Goal: Book appointment/travel/reservation

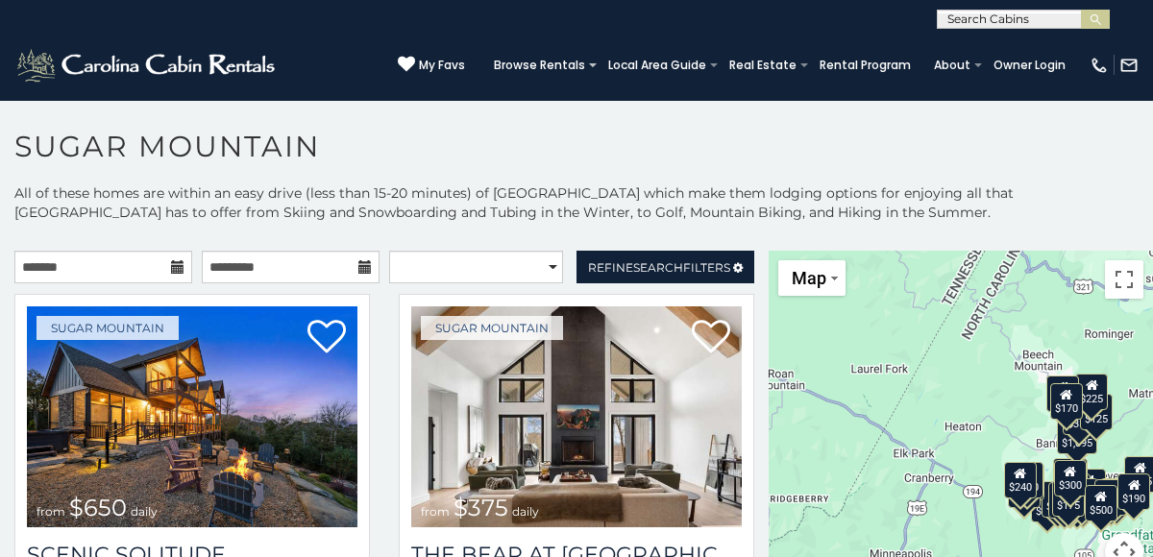
scroll to position [10, 0]
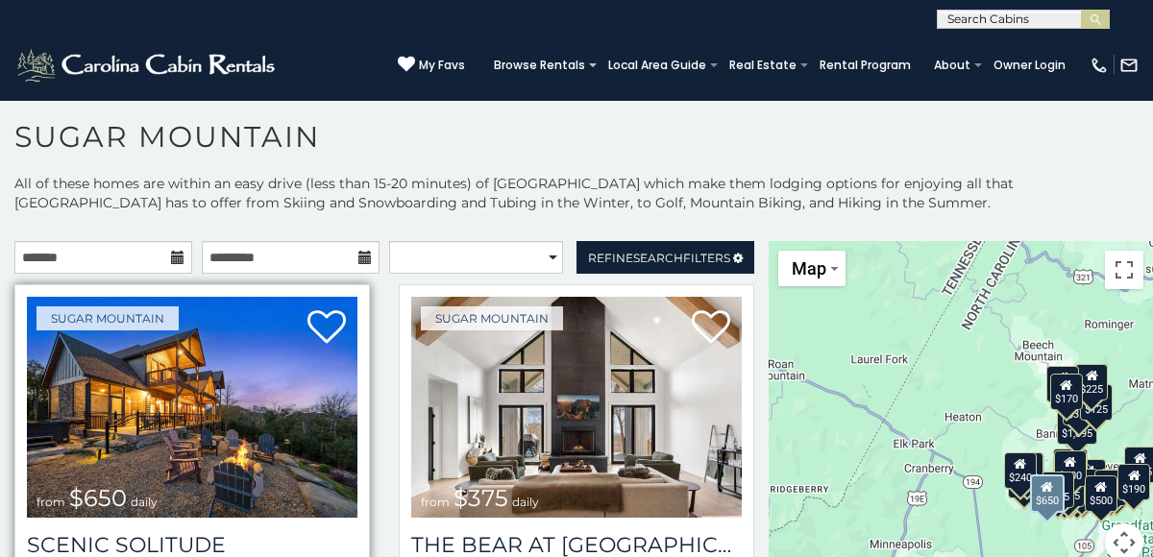
click at [129, 441] on img at bounding box center [192, 407] width 330 height 221
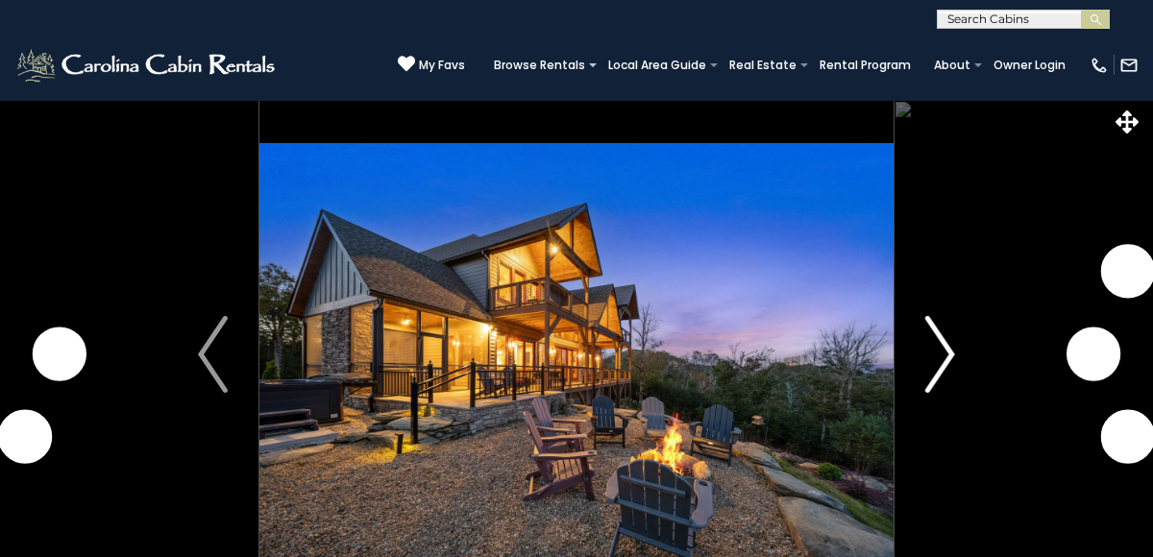
click at [951, 357] on img "Next" at bounding box center [939, 354] width 29 height 77
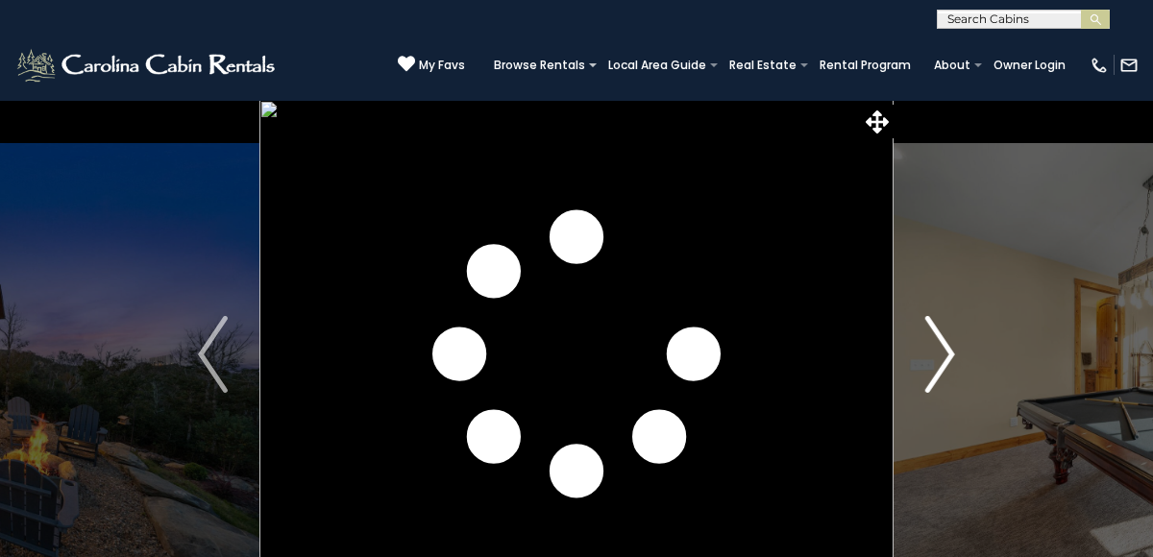
click at [951, 357] on img "Next" at bounding box center [939, 354] width 29 height 77
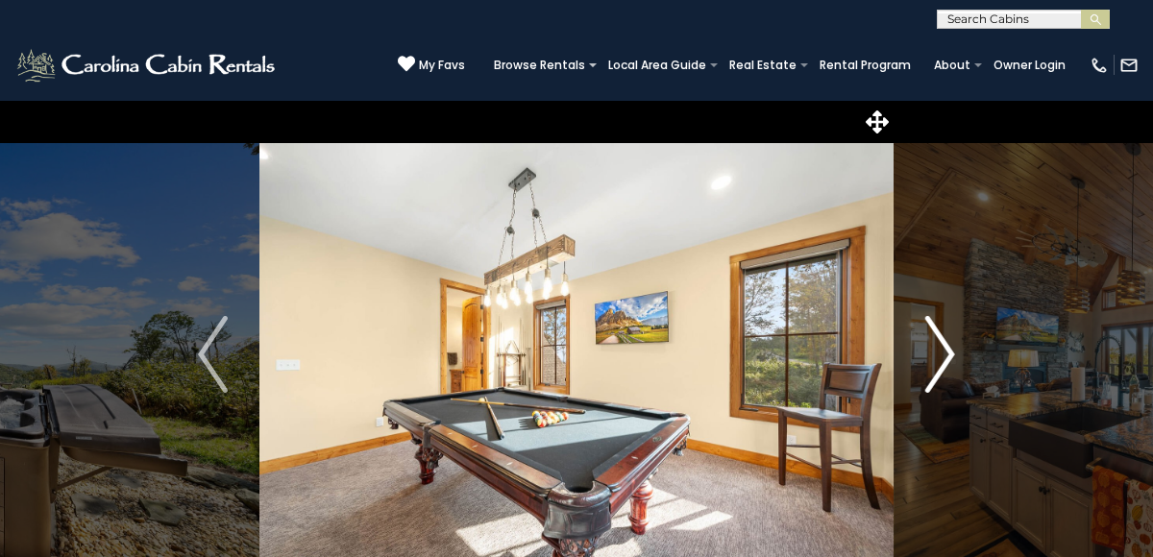
click at [951, 357] on img "Next" at bounding box center [939, 354] width 29 height 77
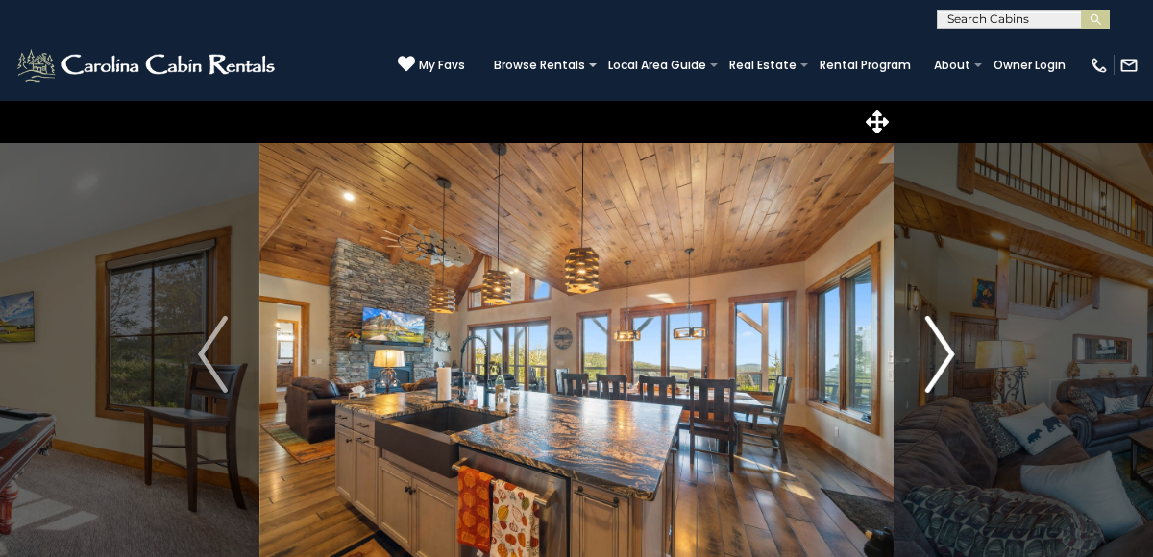
click at [951, 357] on img "Next" at bounding box center [939, 354] width 29 height 77
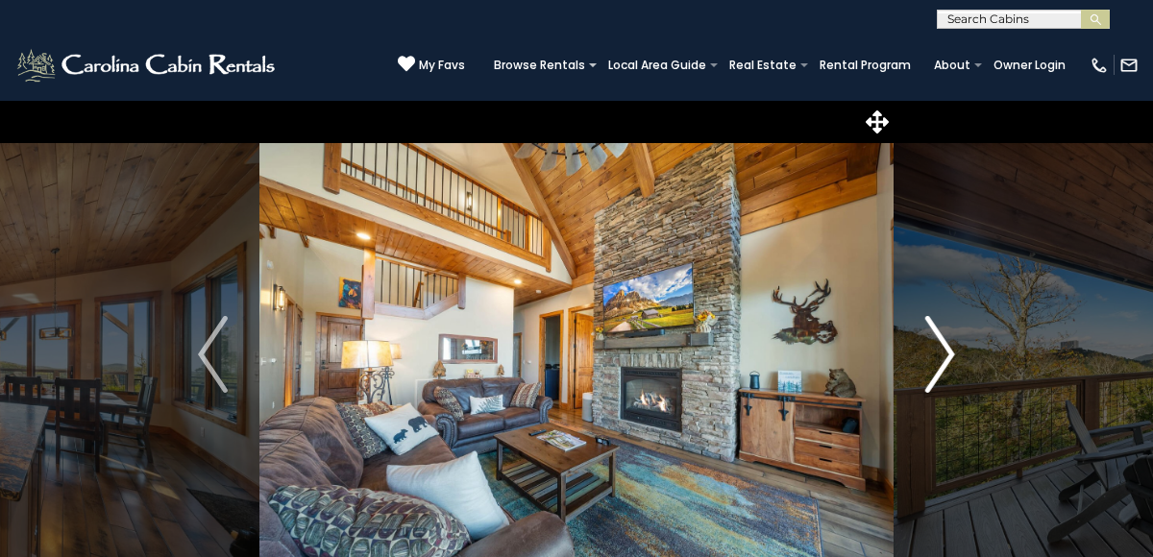
click at [951, 357] on img "Next" at bounding box center [939, 354] width 29 height 77
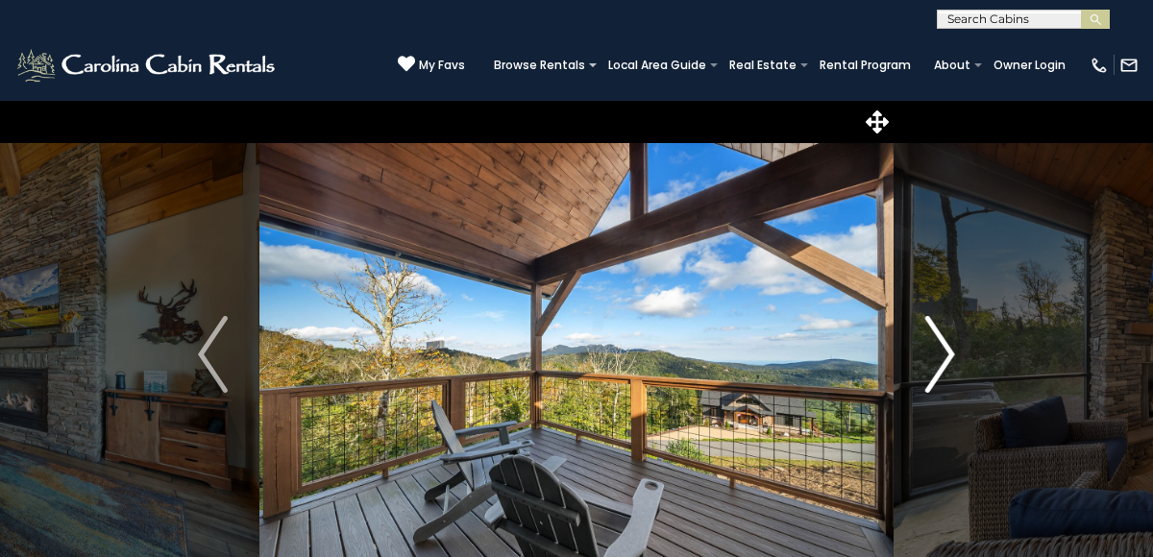
click at [951, 358] on img "Next" at bounding box center [939, 354] width 29 height 77
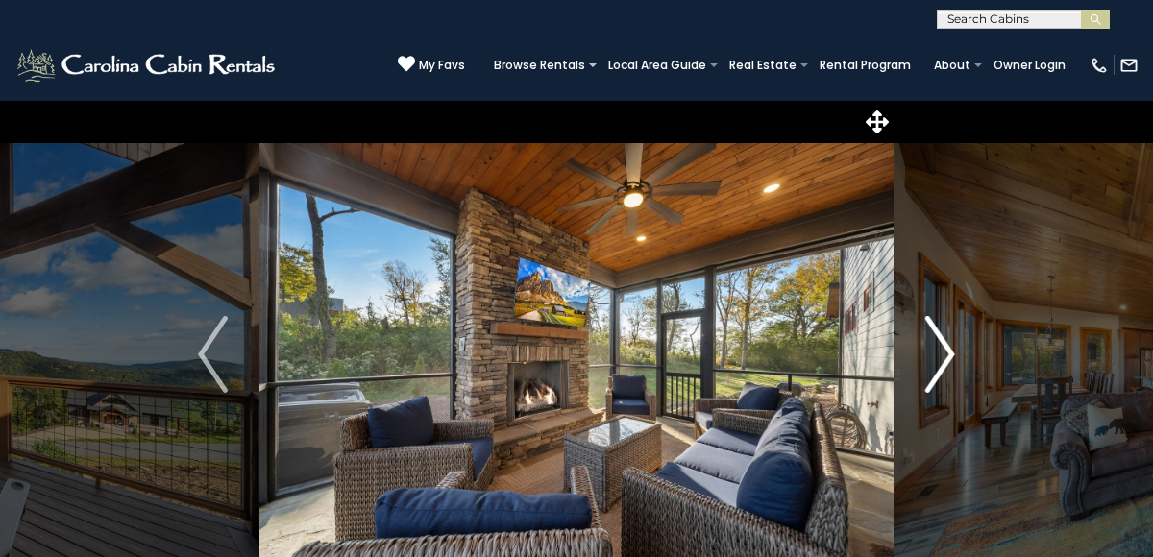
click at [951, 358] on img "Next" at bounding box center [939, 354] width 29 height 77
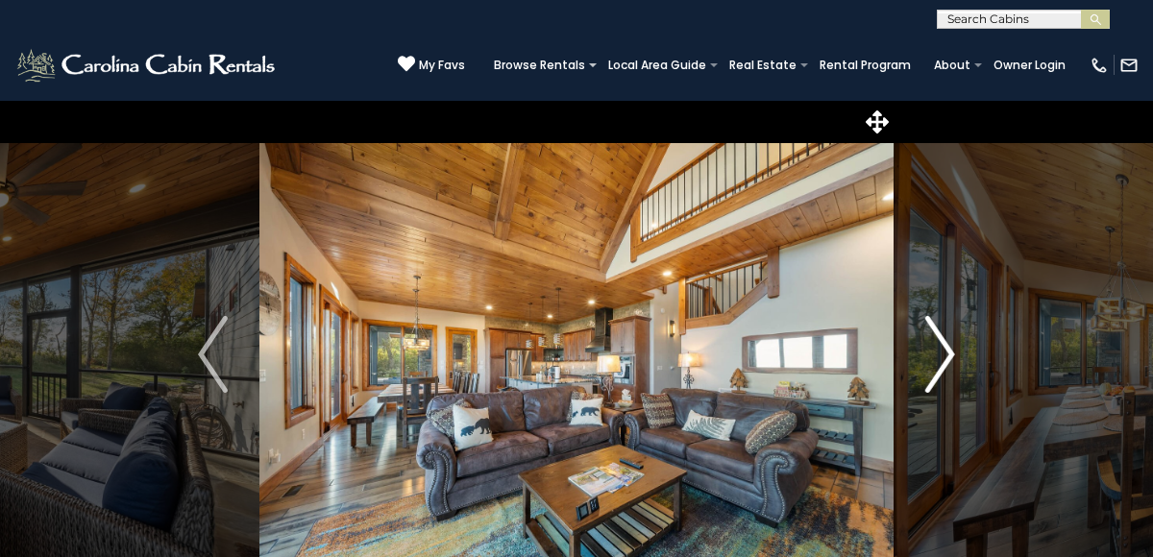
click at [951, 358] on img "Next" at bounding box center [939, 354] width 29 height 77
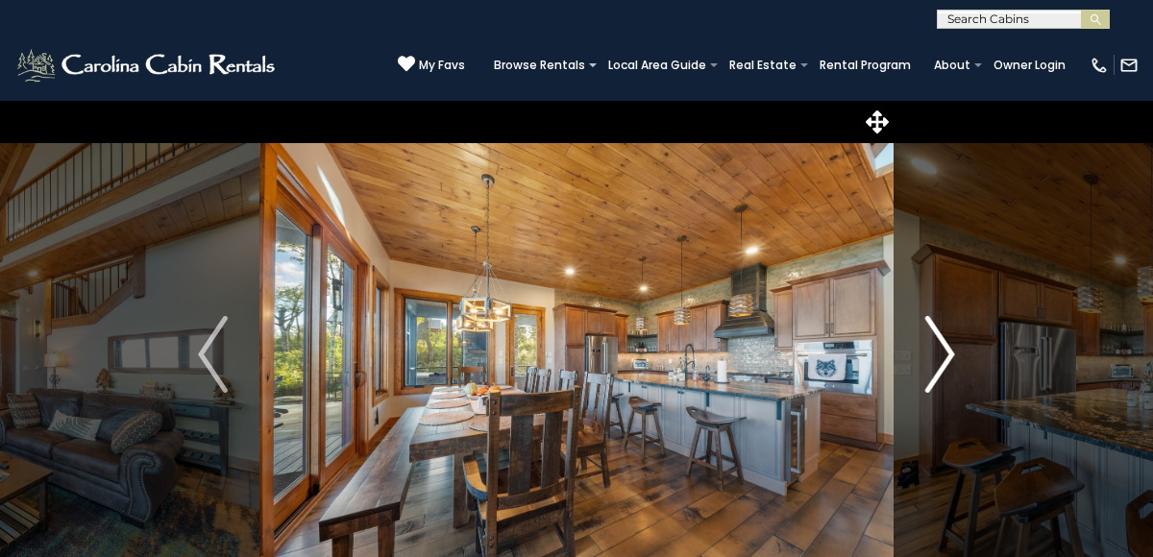
click at [951, 358] on img "Next" at bounding box center [939, 354] width 29 height 77
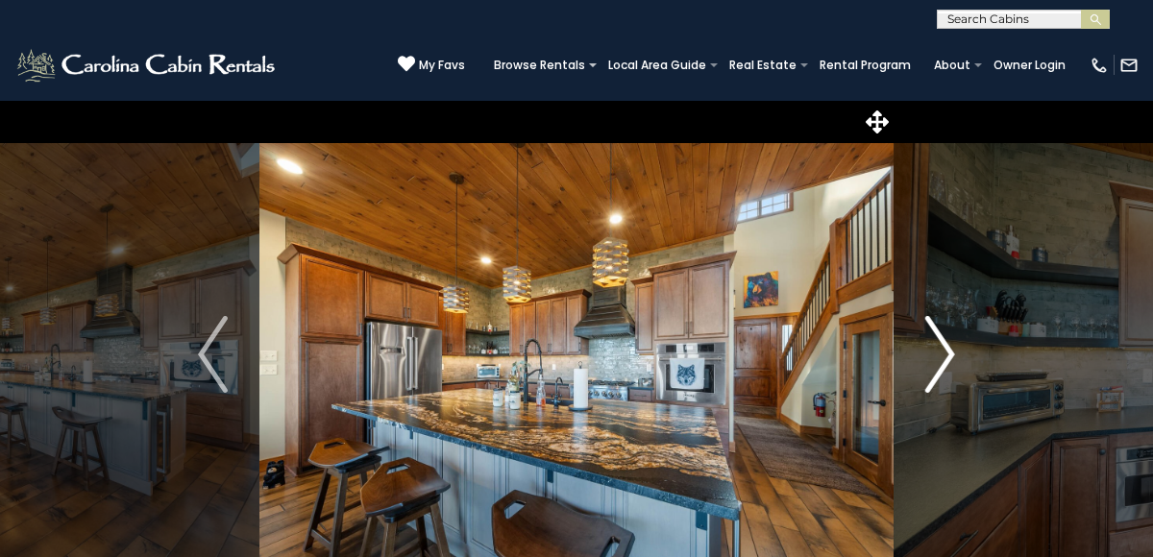
click at [951, 358] on img "Next" at bounding box center [939, 354] width 29 height 77
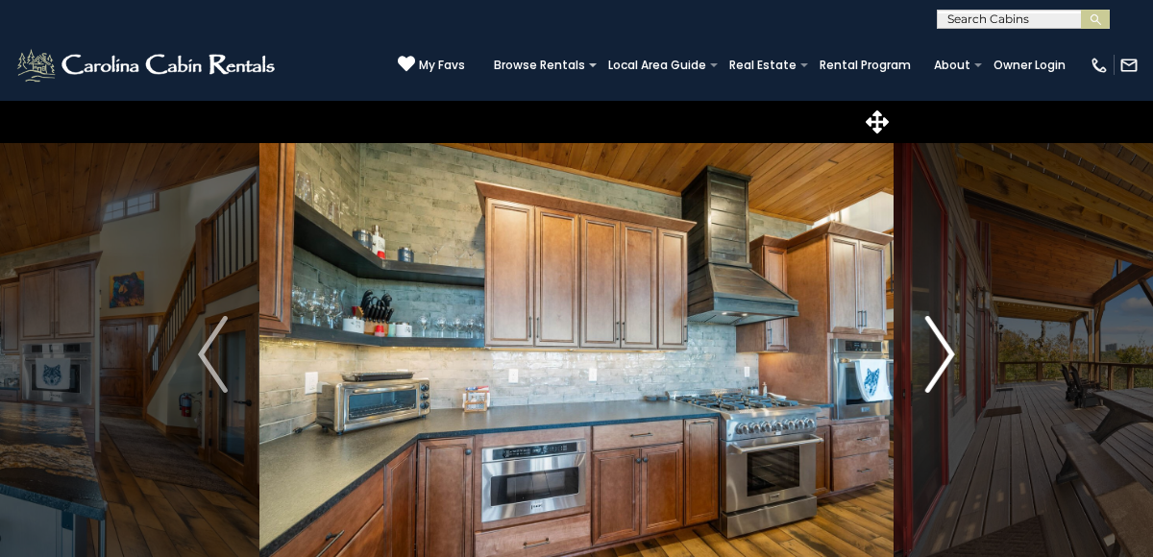
click at [951, 358] on img "Next" at bounding box center [939, 354] width 29 height 77
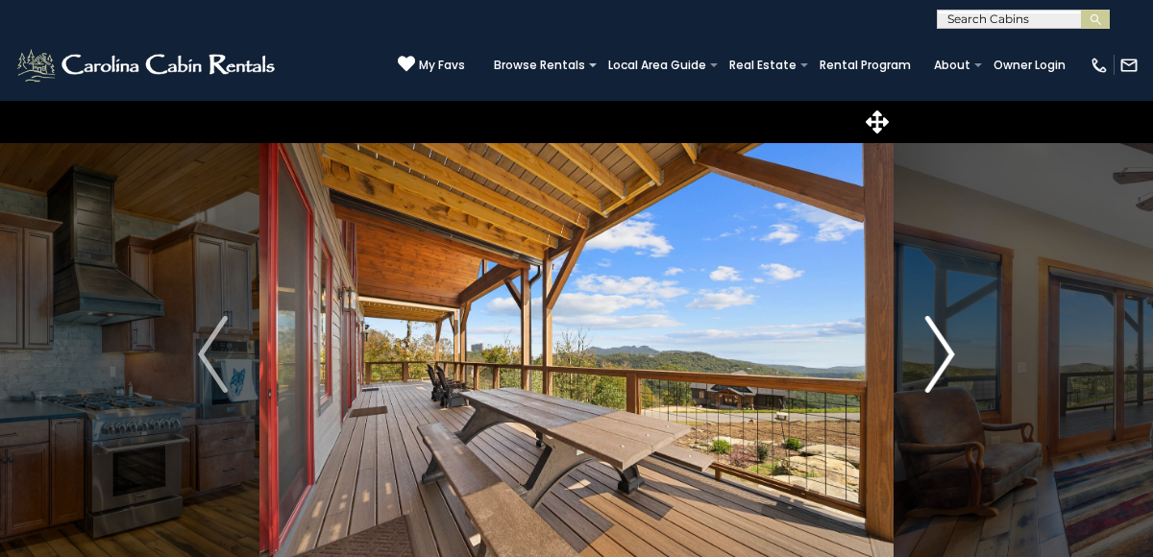
click at [951, 358] on img "Next" at bounding box center [939, 354] width 29 height 77
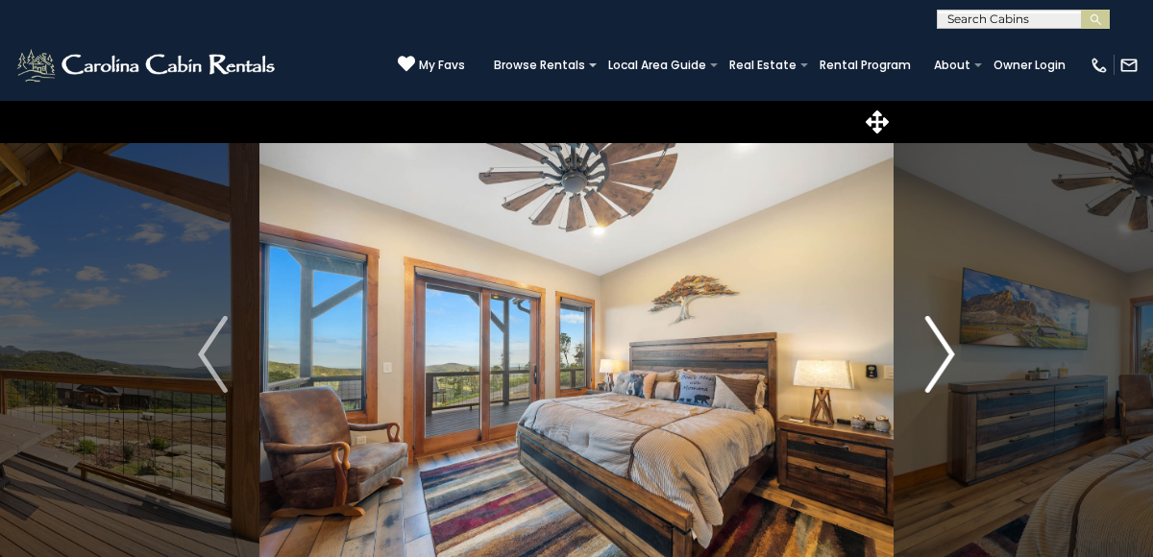
click at [951, 359] on img "Next" at bounding box center [939, 354] width 29 height 77
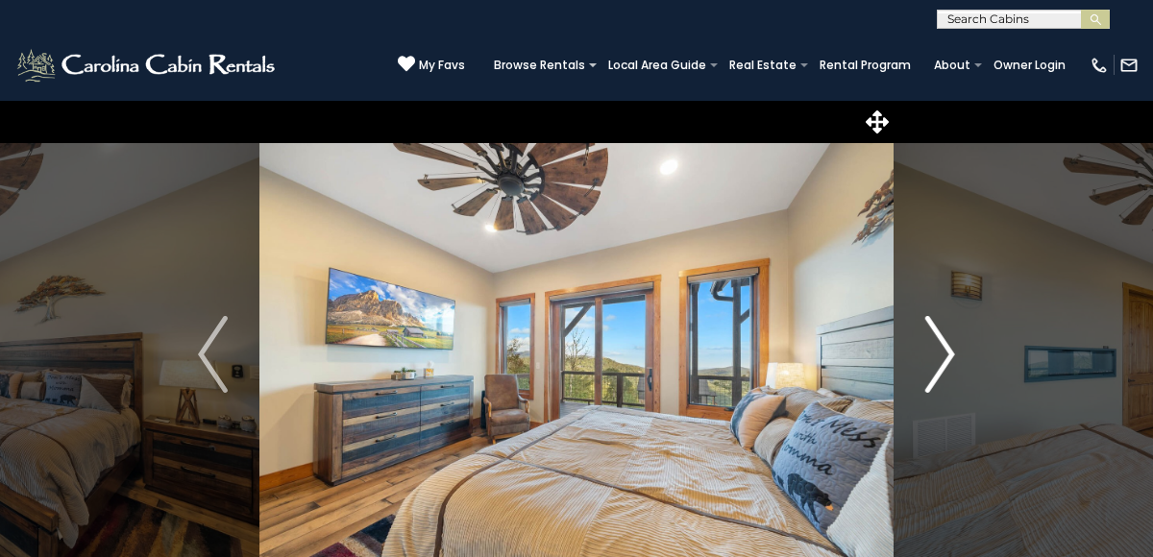
click at [951, 360] on img "Next" at bounding box center [939, 354] width 29 height 77
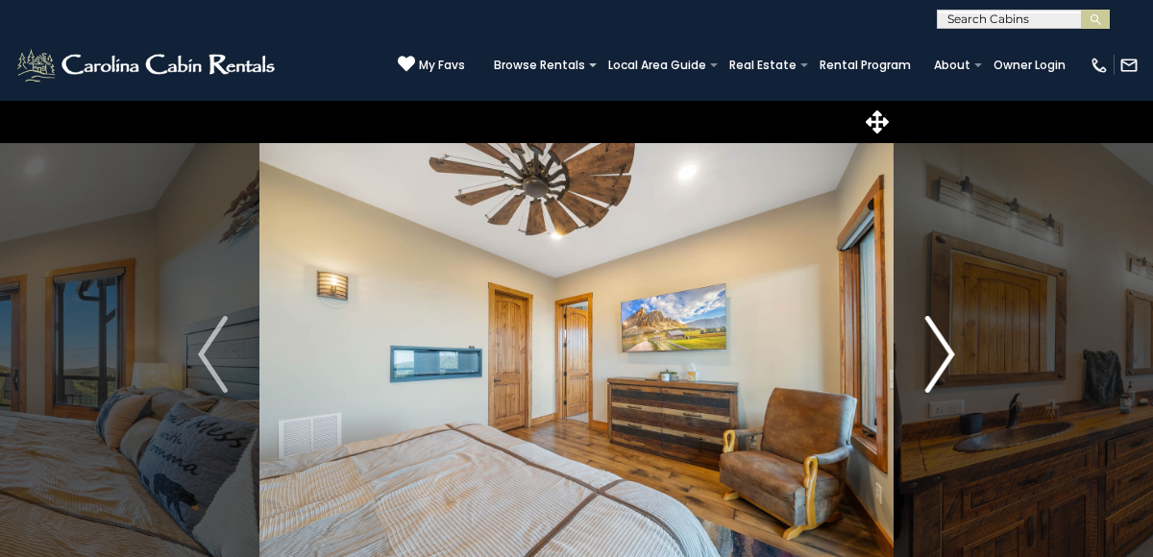
click at [951, 360] on img "Next" at bounding box center [939, 354] width 29 height 77
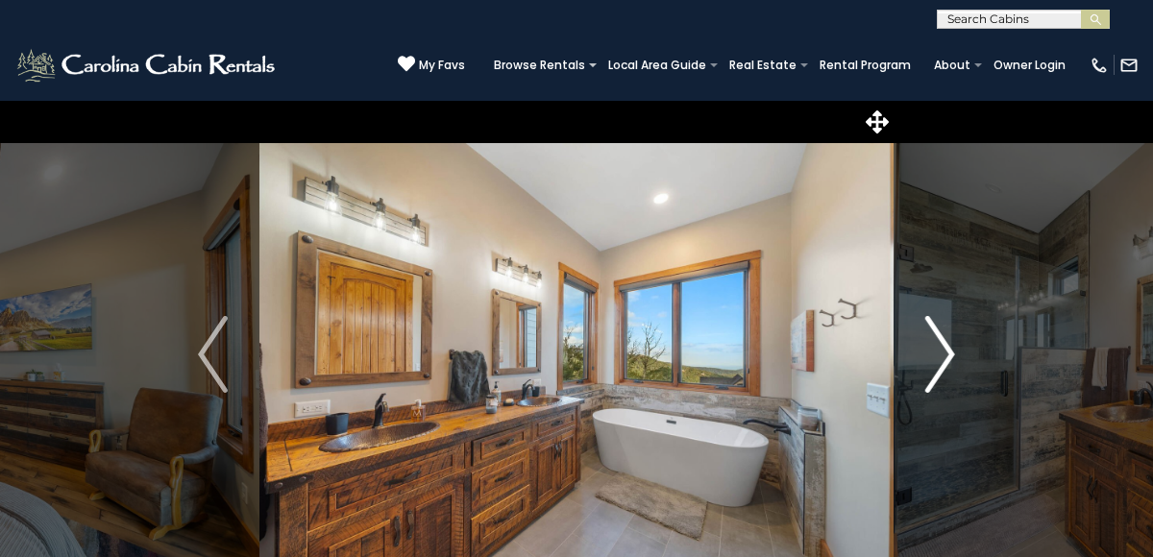
click at [951, 360] on img "Next" at bounding box center [939, 354] width 29 height 77
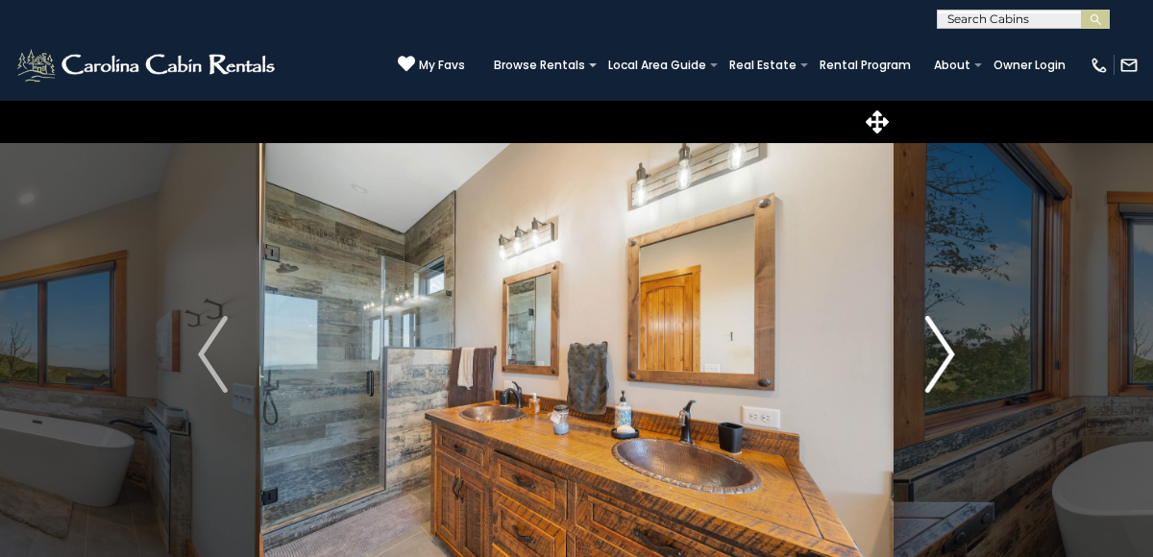
click at [951, 361] on img "Next" at bounding box center [939, 354] width 29 height 77
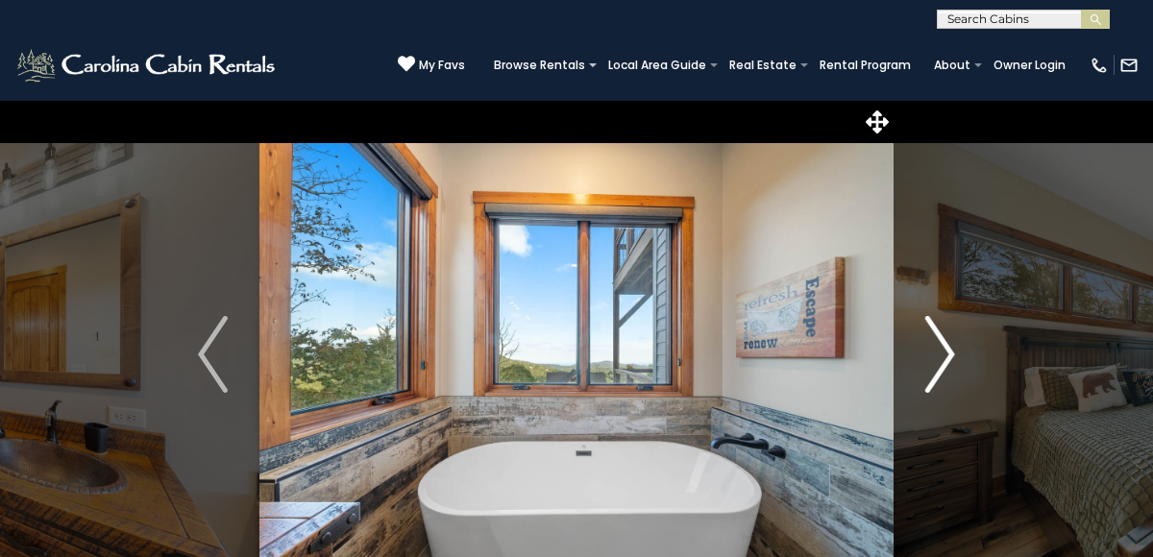
click at [951, 361] on img "Next" at bounding box center [939, 354] width 29 height 77
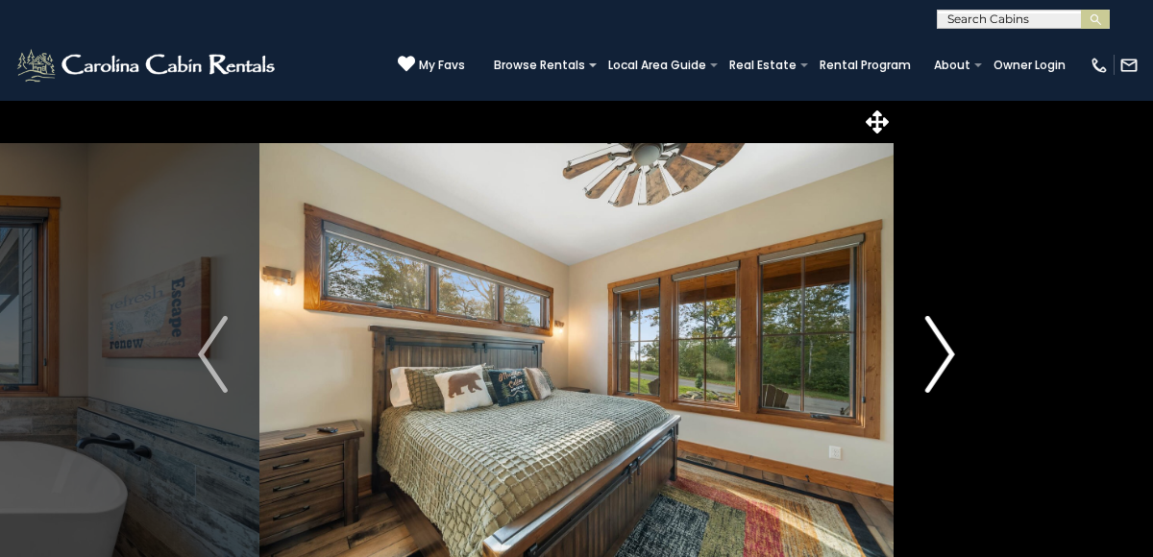
click at [951, 361] on img "Next" at bounding box center [939, 354] width 29 height 77
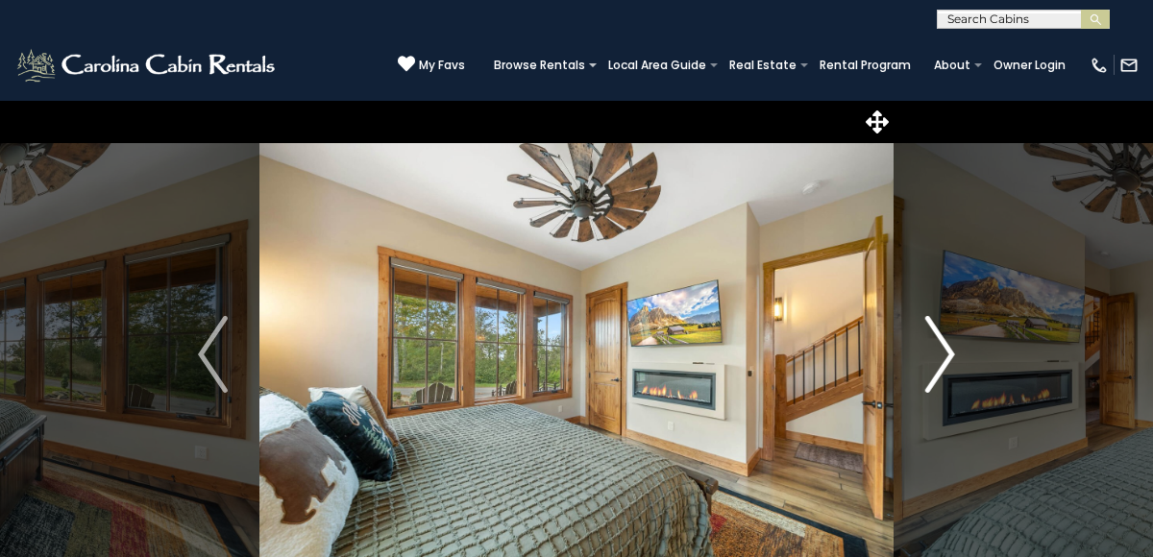
click at [949, 361] on img "Next" at bounding box center [939, 354] width 29 height 77
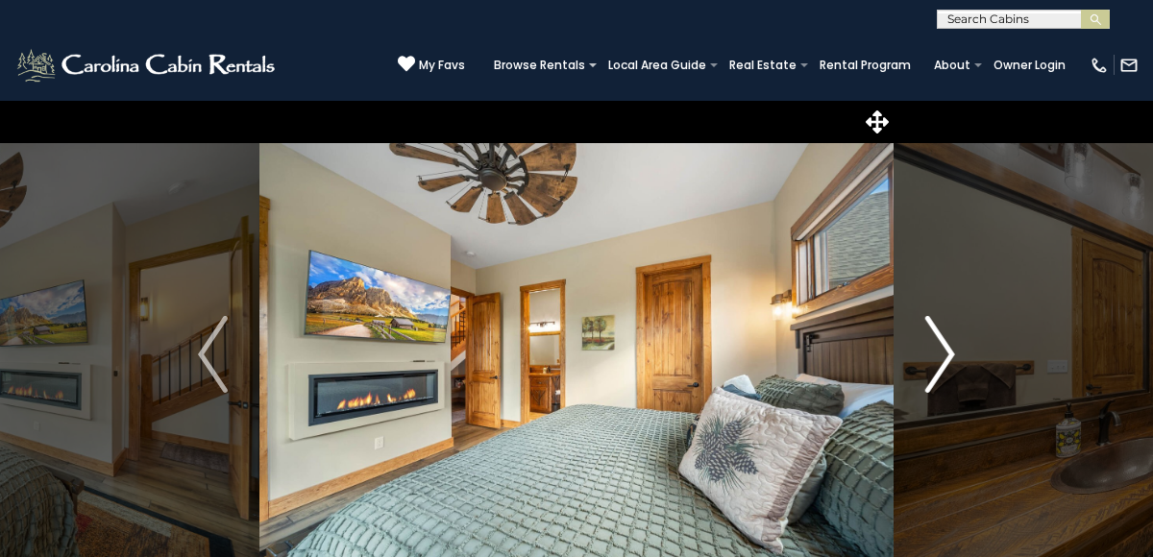
click at [949, 362] on img "Next" at bounding box center [939, 354] width 29 height 77
